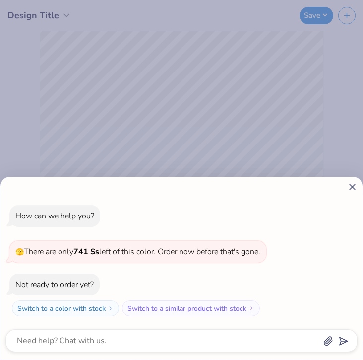
click at [353, 185] on icon at bounding box center [353, 187] width 10 height 10
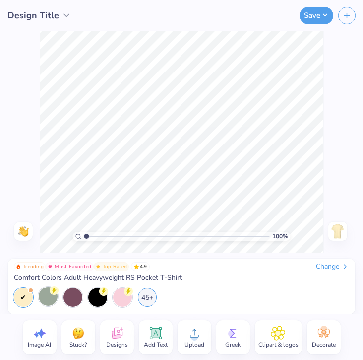
click at [47, 293] on div at bounding box center [48, 296] width 19 height 19
click at [75, 295] on div at bounding box center [73, 296] width 19 height 19
click at [44, 300] on div at bounding box center [48, 296] width 19 height 19
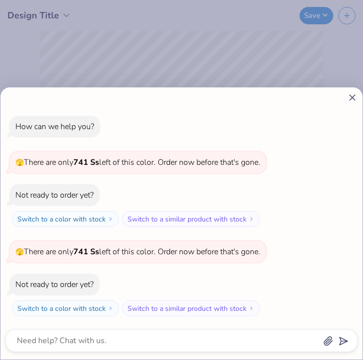
click at [355, 96] on icon at bounding box center [353, 97] width 10 height 10
type textarea "x"
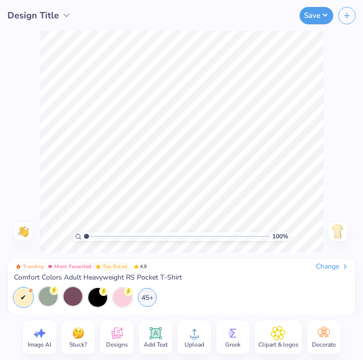
click at [49, 296] on div at bounding box center [48, 296] width 19 height 19
click at [158, 331] on icon at bounding box center [155, 333] width 9 height 9
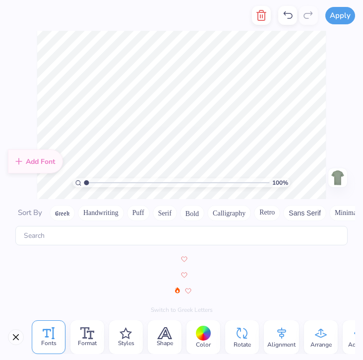
scroll to position [4328, 0]
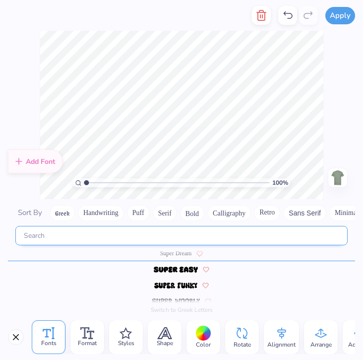
click at [147, 243] on input "text" at bounding box center [181, 235] width 333 height 19
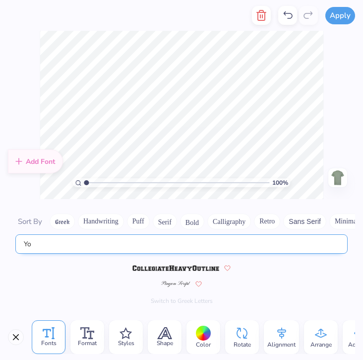
type input "Y"
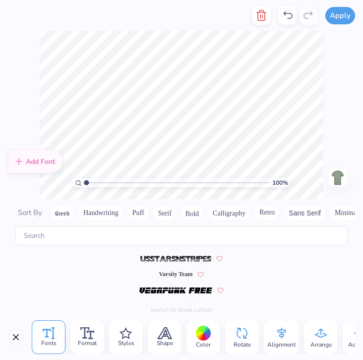
scroll to position [4702, 0]
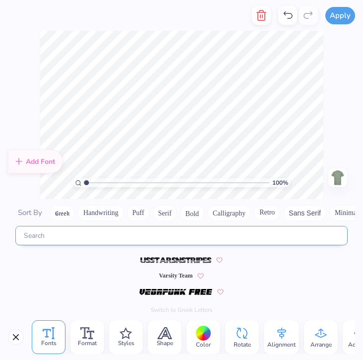
click at [166, 238] on input "text" at bounding box center [181, 235] width 333 height 19
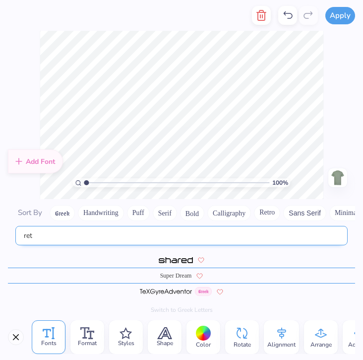
scroll to position [0, 0]
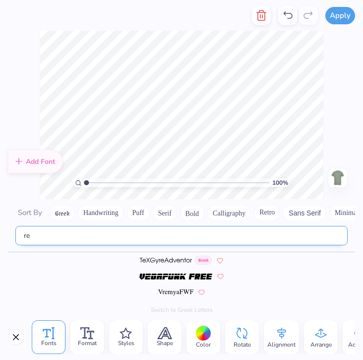
type input "r"
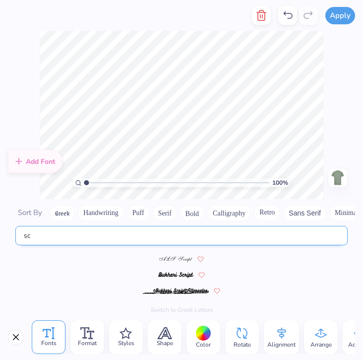
type input "s"
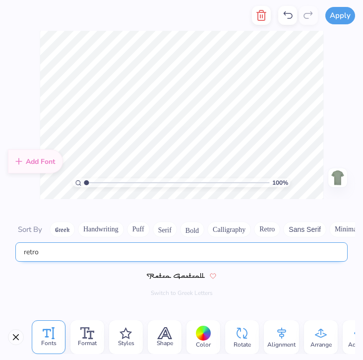
type input "retro"
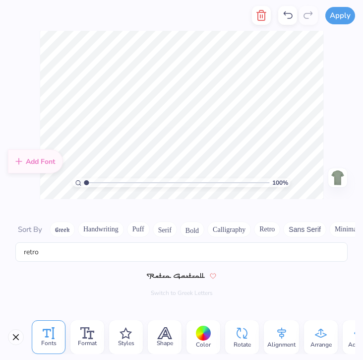
click at [191, 273] on span at bounding box center [176, 275] width 58 height 9
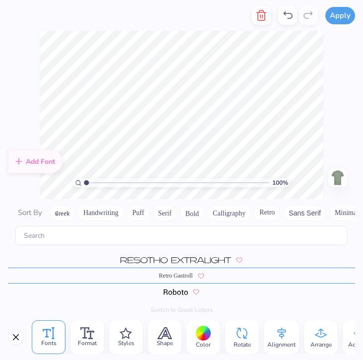
scroll to position [0, 3]
type textarea "Young Gifted& Saved"
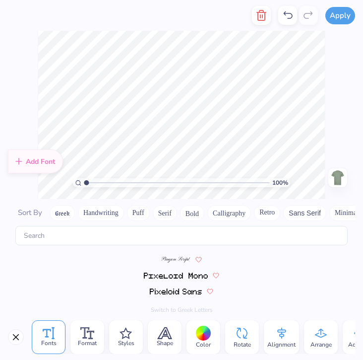
scroll to position [3962, 0]
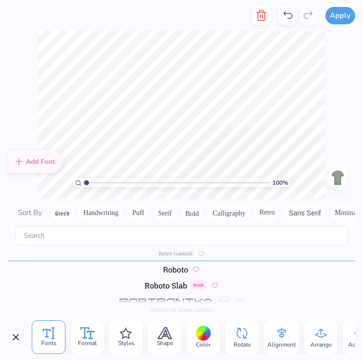
click at [91, 338] on icon at bounding box center [90, 335] width 7 height 8
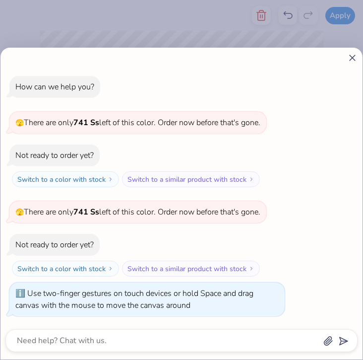
type input "2.49"
type textarea "x"
drag, startPoint x: 87, startPoint y: 258, endPoint x: 117, endPoint y: 258, distance: 30.3
type input "2.56"
click at [117, 258] on input "range" at bounding box center [177, 258] width 186 height 9
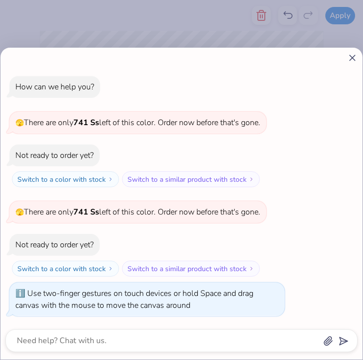
click at [355, 53] on icon at bounding box center [353, 58] width 10 height 10
type textarea "x"
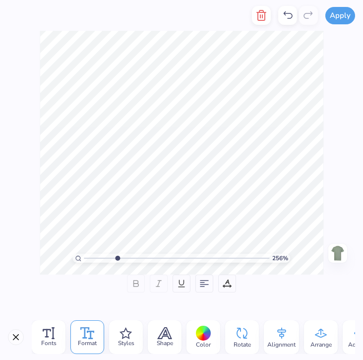
drag, startPoint x: 121, startPoint y: 258, endPoint x: 117, endPoint y: 262, distance: 5.3
click at [117, 262] on input "range" at bounding box center [177, 258] width 186 height 9
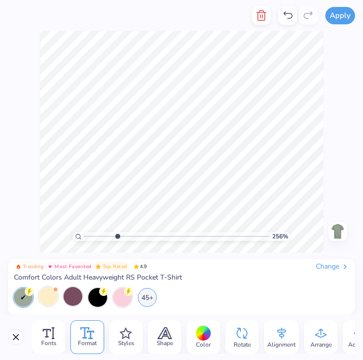
click at [145, 272] on div "Apply Fonts Format Styles Shape Color Rotate Alignment Arrange Advance Personal…" at bounding box center [181, 180] width 363 height 360
type input "1"
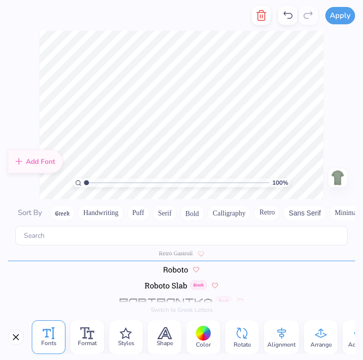
click at [269, 214] on button "Retro" at bounding box center [267, 213] width 26 height 16
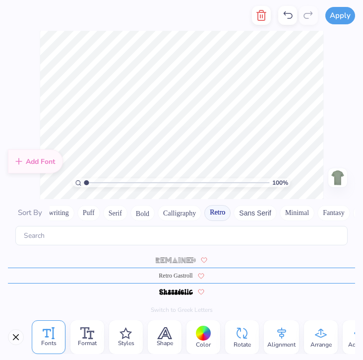
scroll to position [0, 0]
click at [169, 341] on span "Shape" at bounding box center [165, 343] width 16 height 8
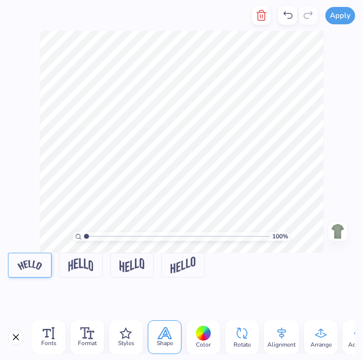
click at [34, 270] on img at bounding box center [29, 264] width 25 height 9
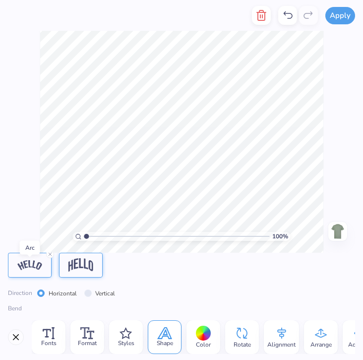
click at [89, 268] on img at bounding box center [81, 264] width 25 height 13
click at [39, 266] on img at bounding box center [29, 264] width 25 height 9
click at [50, 337] on icon at bounding box center [49, 333] width 12 height 12
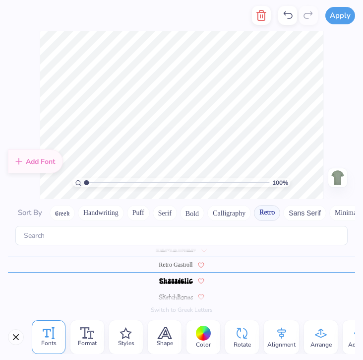
scroll to position [1165, 0]
